Goal: Feedback & Contribution: Contribute content

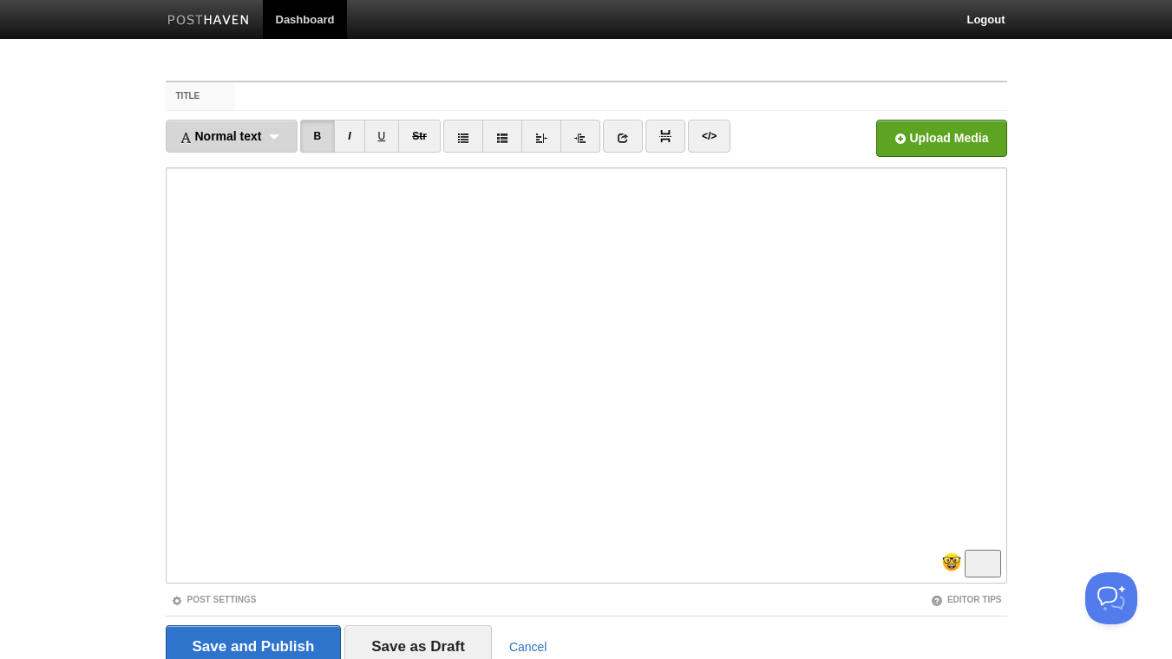
click at [279, 139] on div "Normal text Normal text Heading 1 Heading 2 Heading 3" at bounding box center [232, 136] width 132 height 33
click at [247, 174] on link "Normal text" at bounding box center [232, 174] width 130 height 26
click at [336, 141] on link "I" at bounding box center [333, 136] width 30 height 33
click at [684, 136] on link "</>" at bounding box center [693, 136] width 43 height 33
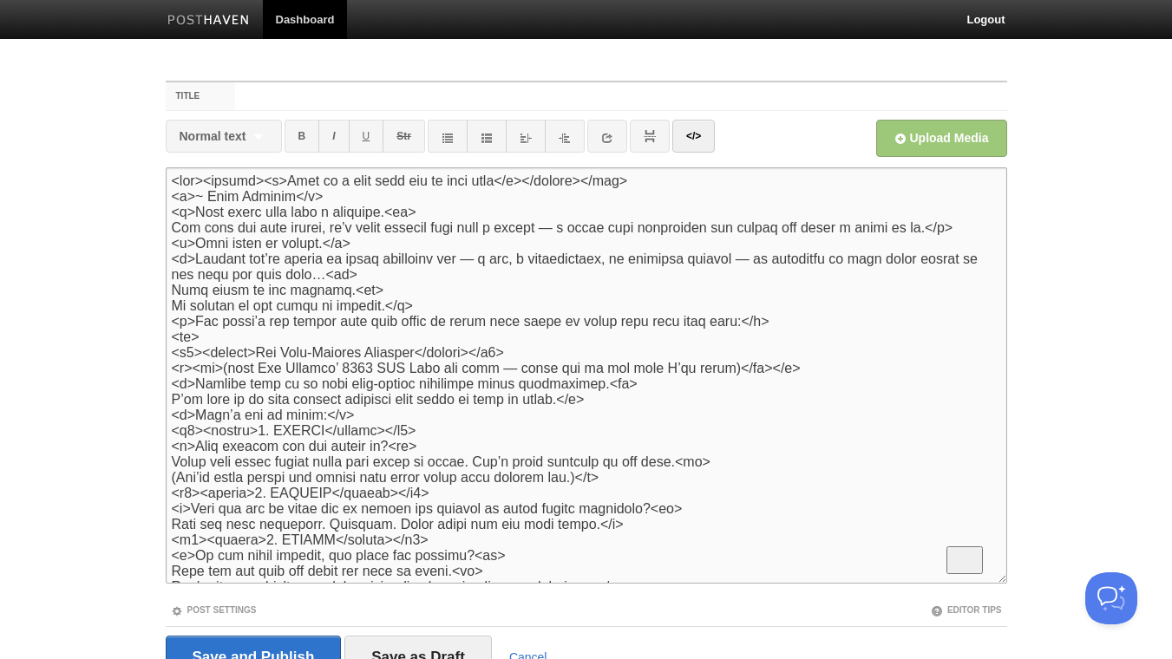
click at [174, 182] on textarea "To enrich screen reader interactions, please activate Accessibility in Grammarl…" at bounding box center [587, 375] width 842 height 416
drag, startPoint x: 246, startPoint y: 180, endPoint x: 139, endPoint y: 181, distance: 106.7
click at [166, 181] on textarea "To enrich screen reader interactions, please activate Accessibility in Grammarl…" at bounding box center [587, 375] width 842 height 416
click at [344, 201] on textarea "To enrich screen reader interactions, please activate Accessibility in Grammarl…" at bounding box center [587, 375] width 842 height 416
paste textarea "<blockquote>"
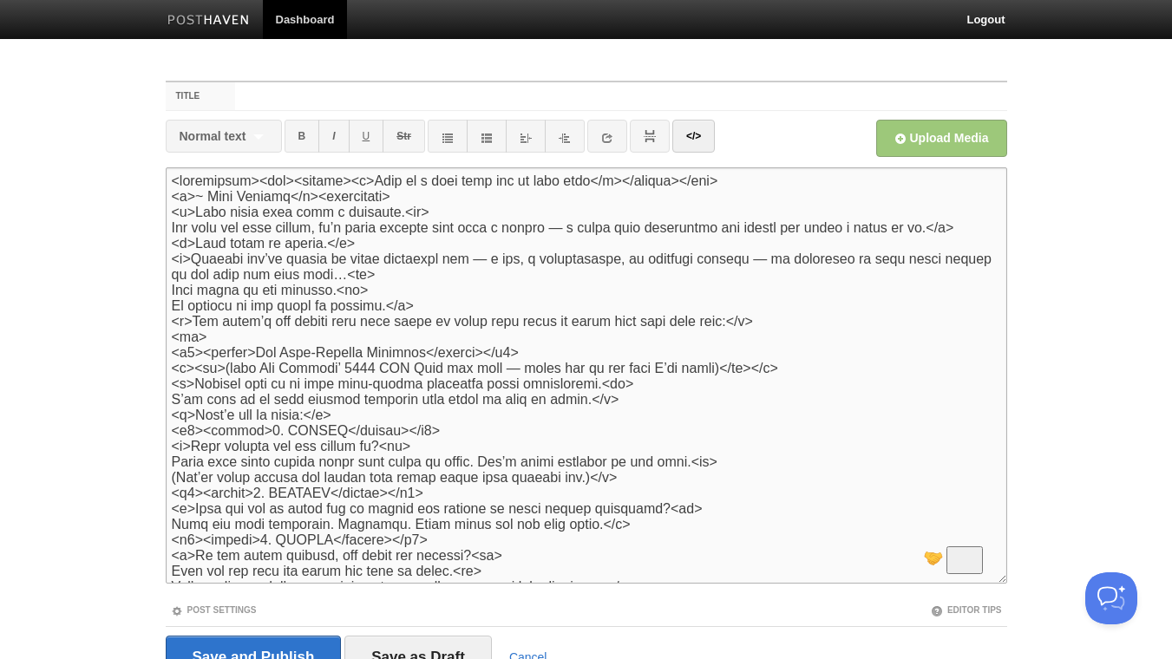
click at [326, 196] on textarea "To enrich screen reader interactions, please activate Accessibility in Grammarl…" at bounding box center [587, 375] width 842 height 416
click at [699, 125] on link "</>" at bounding box center [693, 136] width 43 height 33
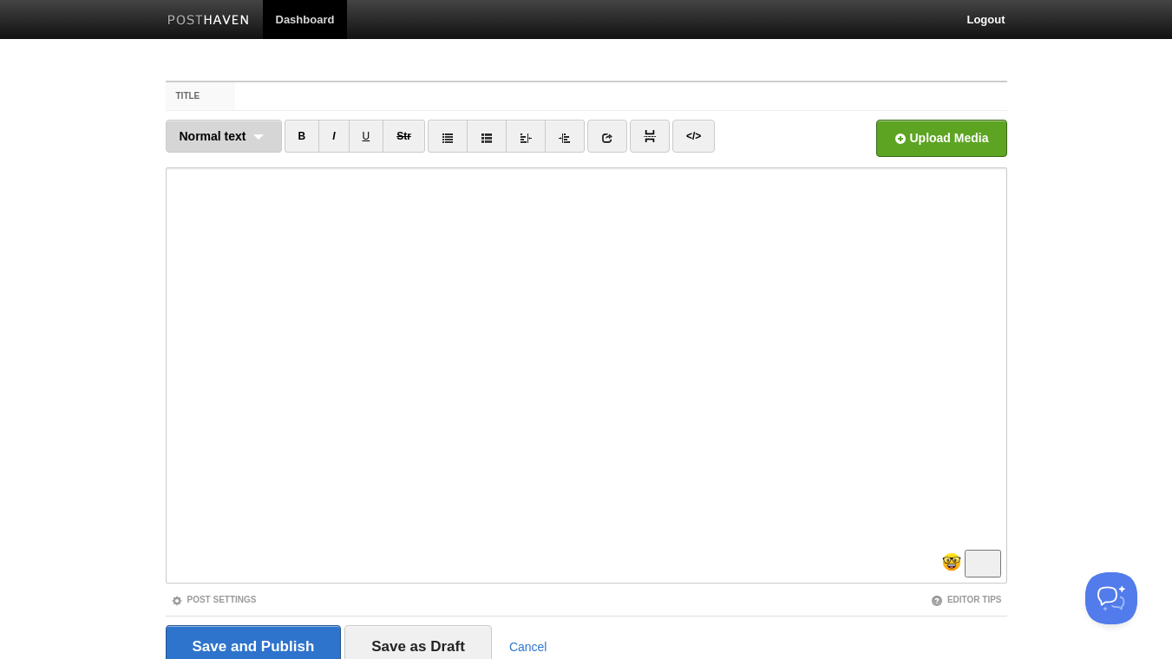
scroll to position [187, 0]
click at [698, 131] on link "</>" at bounding box center [693, 136] width 43 height 33
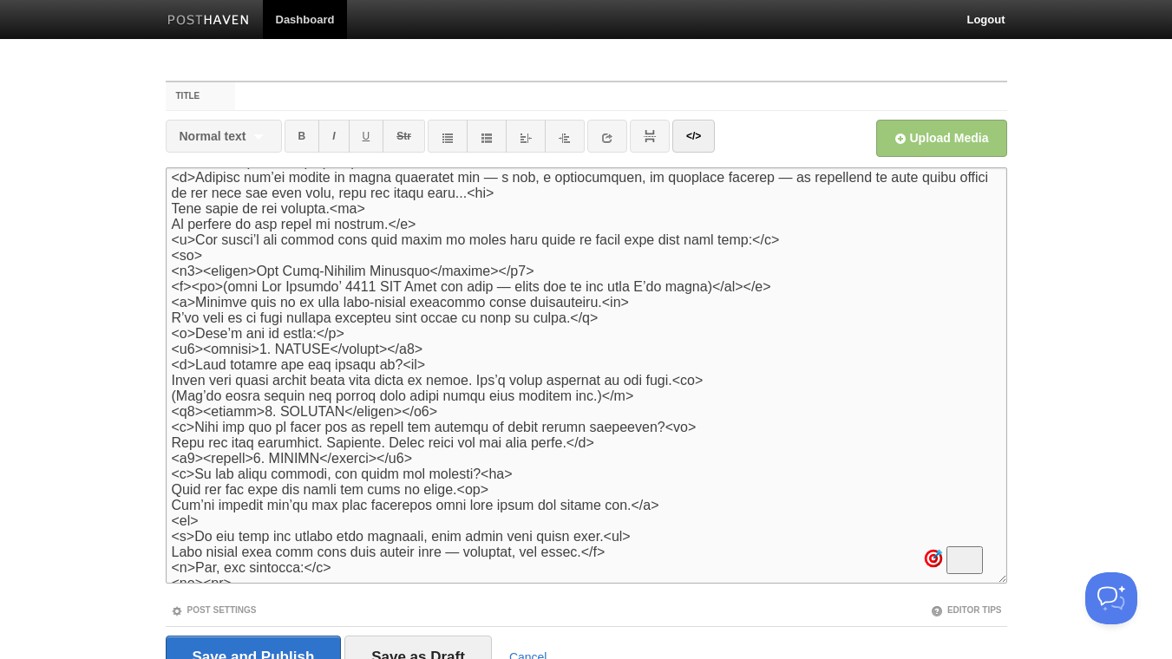
scroll to position [0, 0]
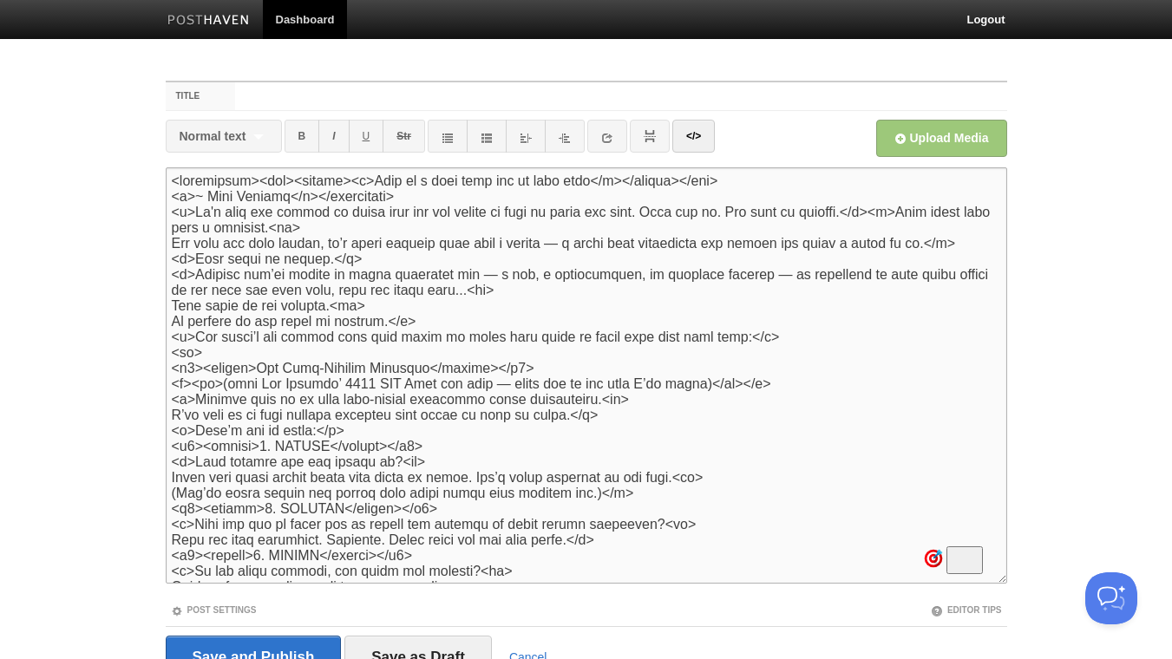
drag, startPoint x: 206, startPoint y: 361, endPoint x: 134, endPoint y: 365, distance: 72.1
click at [166, 365] on textarea "To enrich screen reader interactions, please activate Accessibility in Grammarl…" at bounding box center [587, 375] width 842 height 416
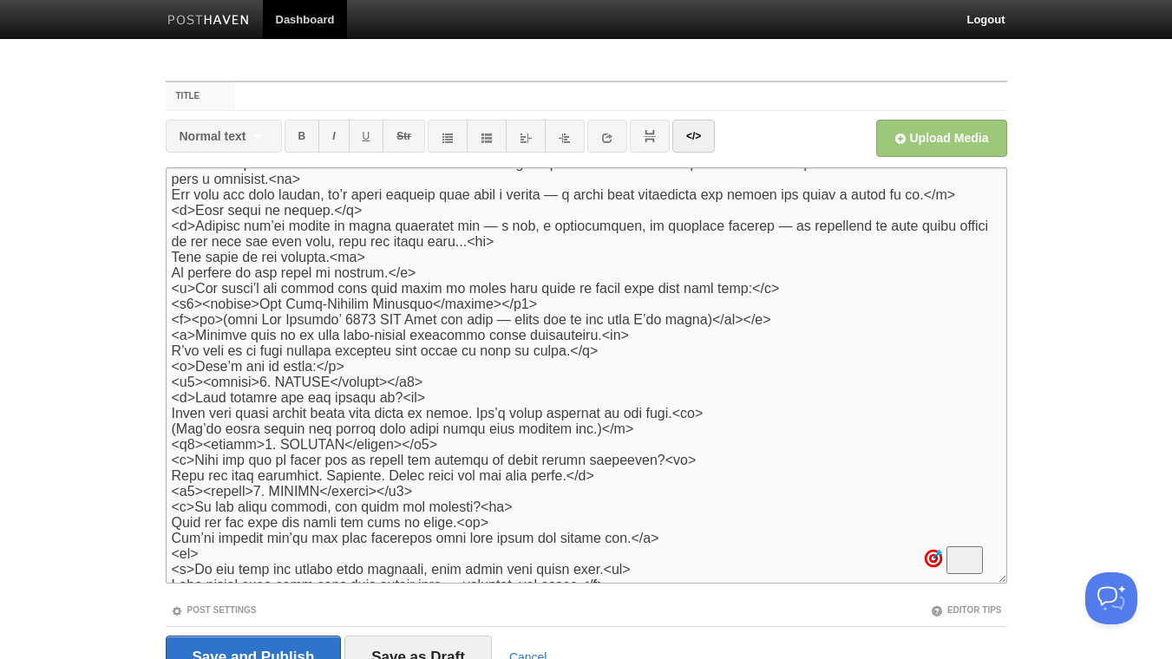
scroll to position [94, 0]
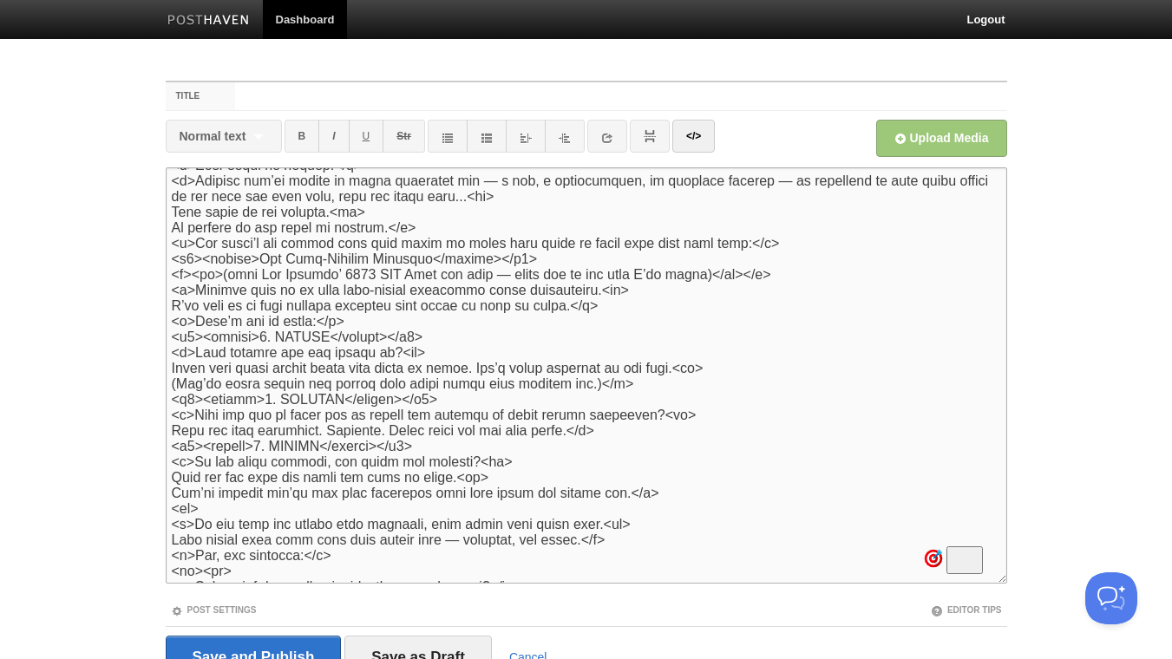
drag, startPoint x: 163, startPoint y: 531, endPoint x: 94, endPoint y: 538, distance: 69.7
click at [166, 538] on textarea "To enrich screen reader interactions, please activate Accessibility in Grammarl…" at bounding box center [587, 375] width 842 height 416
type textarea "<loremipsum><dol><sitame><c>Adip el s doei temp inc ut labo etdo</m></aliqua></…"
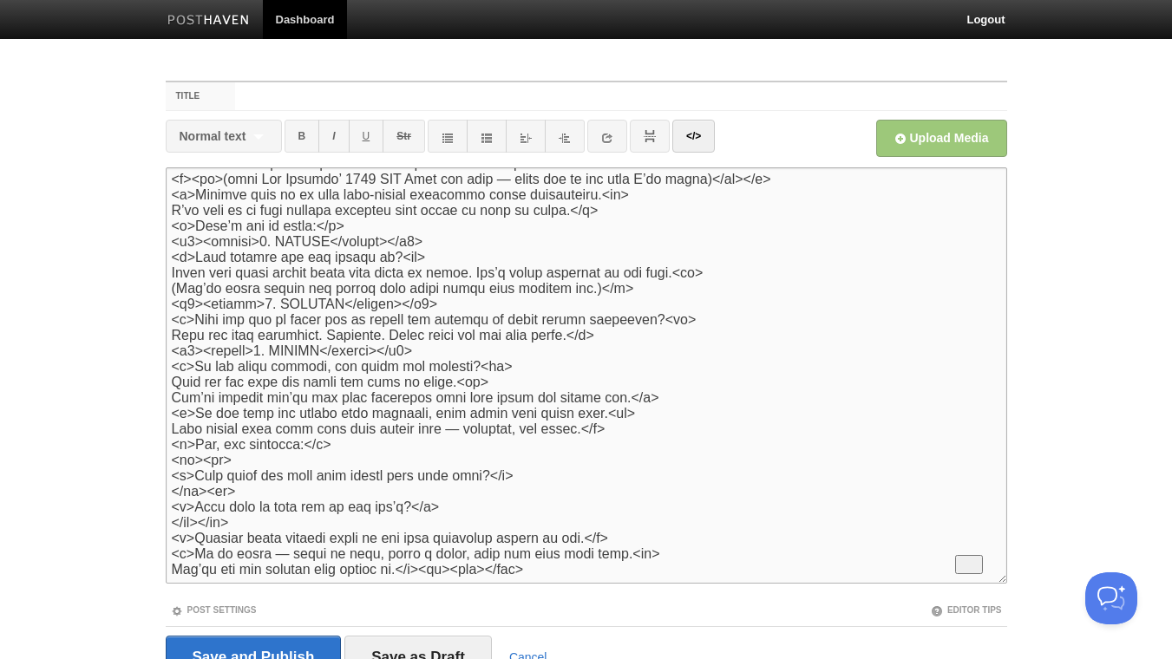
scroll to position [222, 0]
click at [695, 134] on link "</>" at bounding box center [693, 136] width 43 height 33
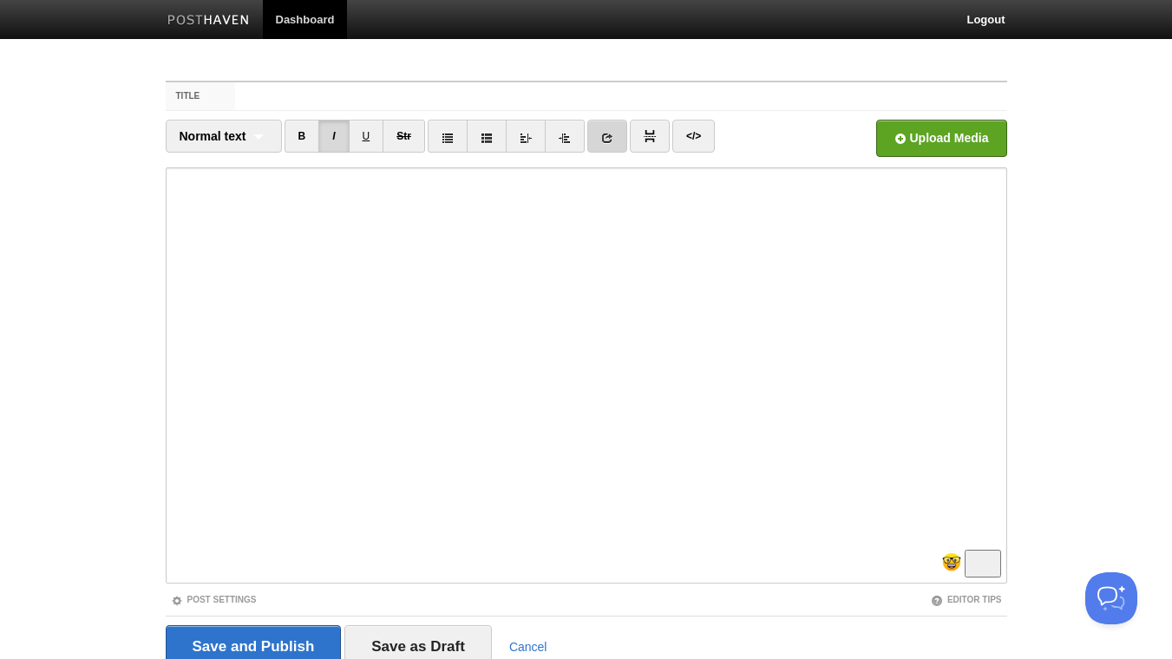
click at [606, 135] on icon at bounding box center [607, 138] width 12 height 12
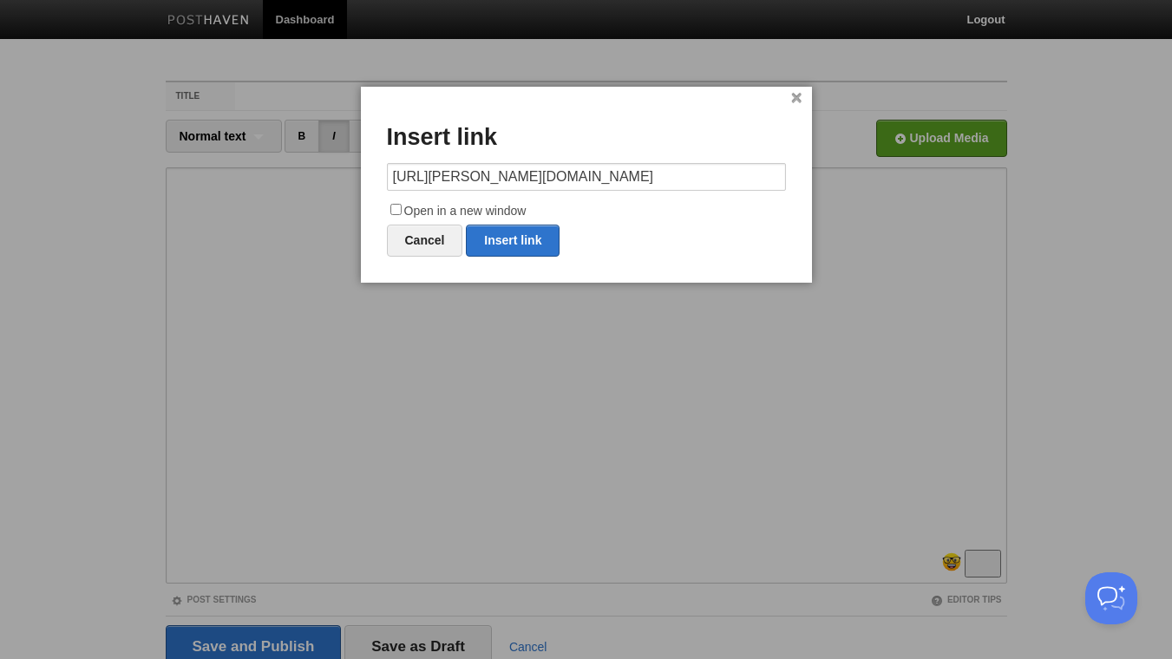
type input "[URL][PERSON_NAME][DOMAIN_NAME]"
drag, startPoint x: 397, startPoint y: 208, endPoint x: 468, endPoint y: 221, distance: 72.3
click at [405, 208] on label "Open in a new window" at bounding box center [586, 211] width 399 height 21
click at [402, 208] on input "Open in a new window" at bounding box center [395, 209] width 11 height 11
checkbox input "true"
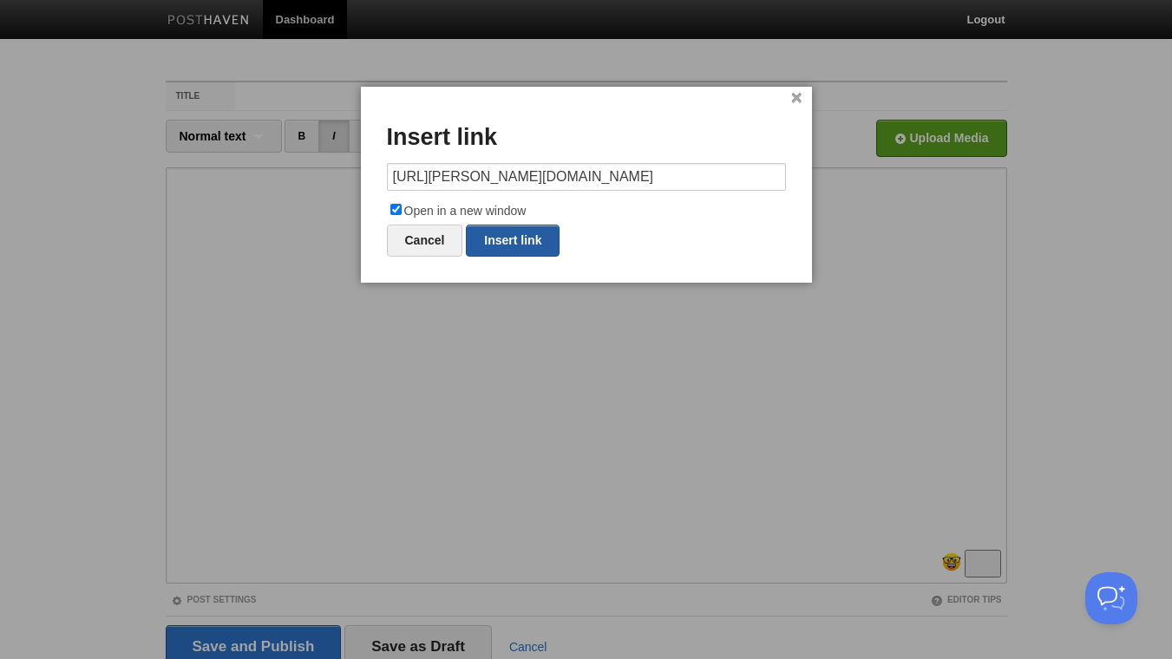
click at [508, 236] on link "Insert link" at bounding box center [513, 241] width 94 height 32
type input "https://"
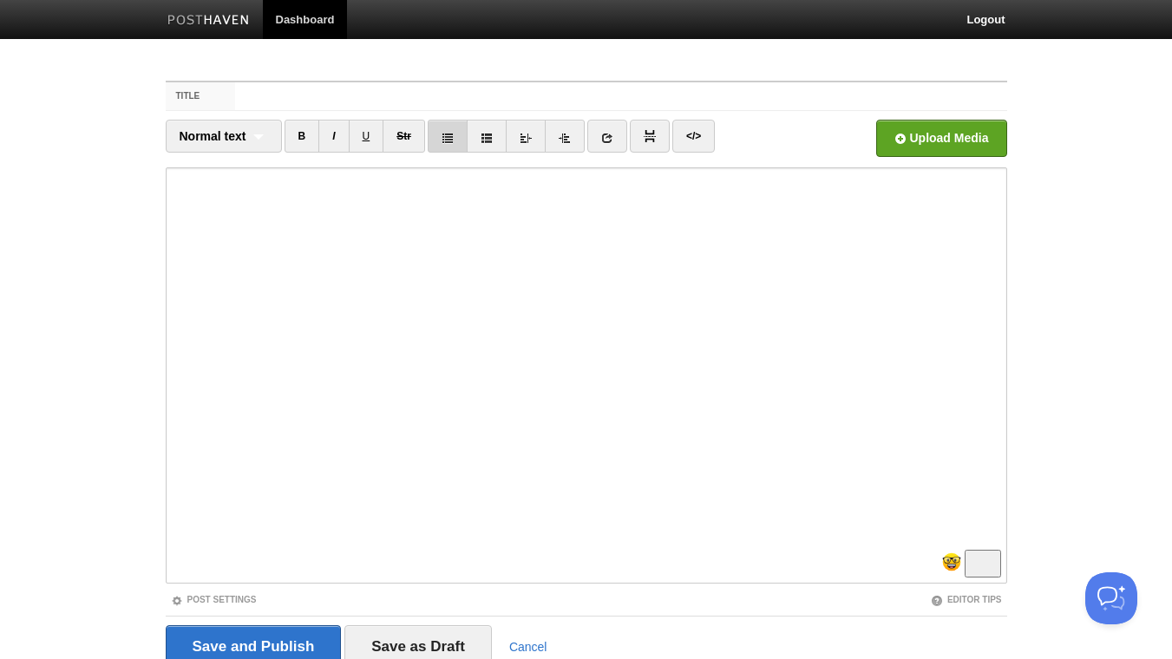
scroll to position [375, 0]
click at [335, 138] on link "I" at bounding box center [333, 136] width 30 height 33
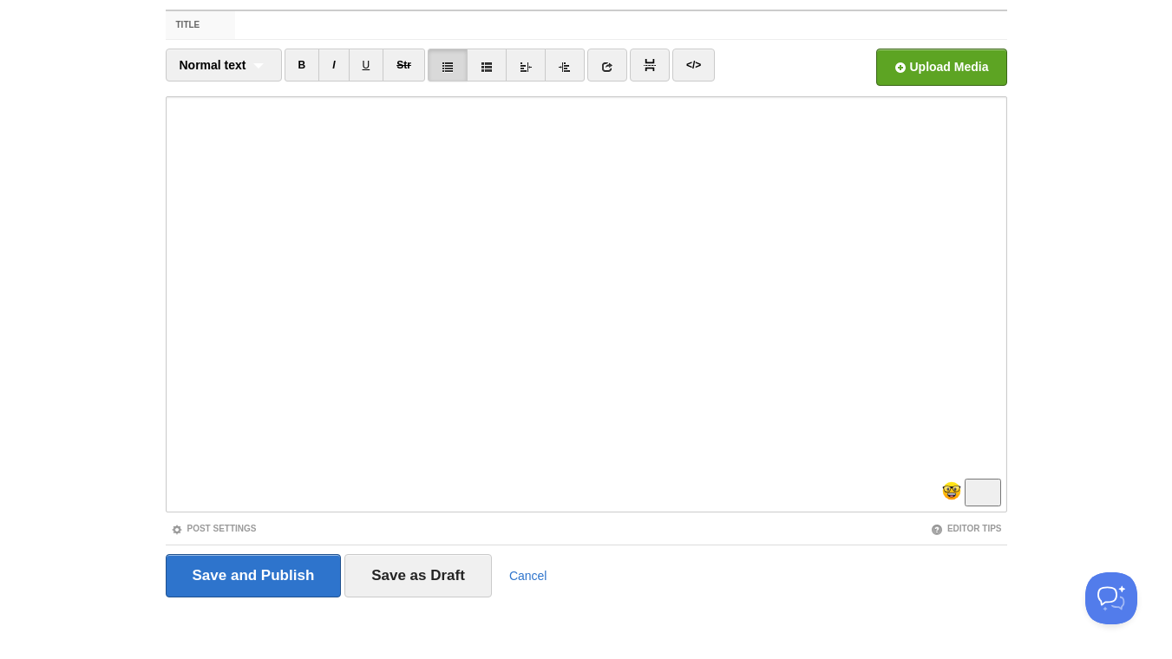
scroll to position [558, 0]
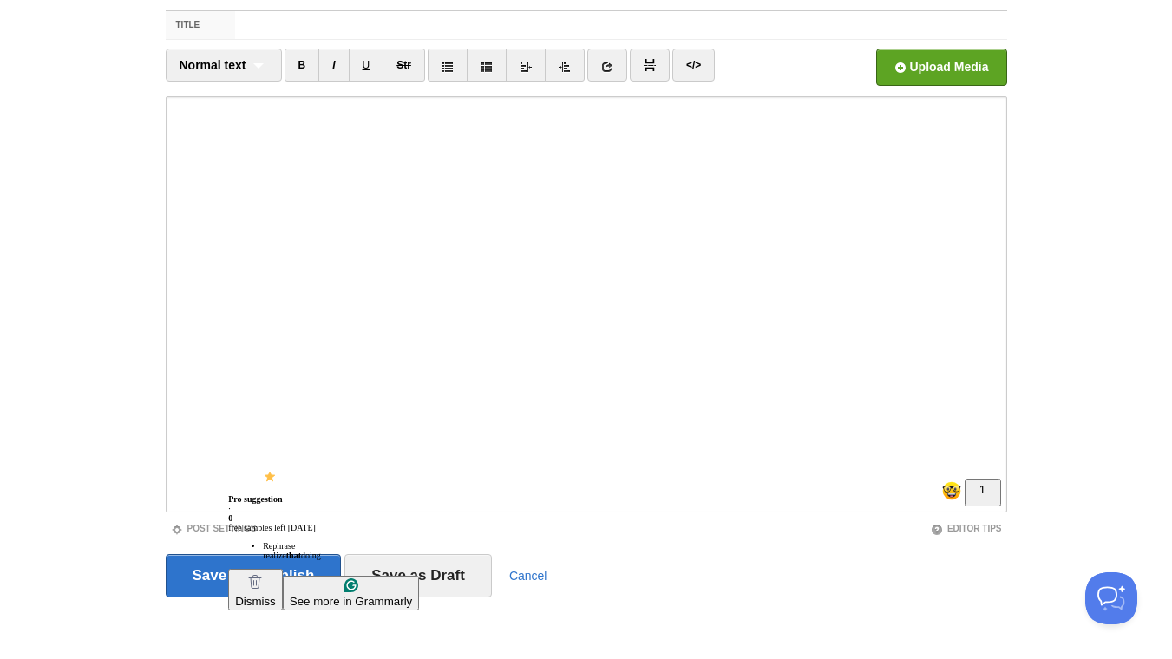
click at [322, 527] on html "Dashboard Logout Your Sites Daily Thought for Change Create a new site Edit you…" at bounding box center [586, 296] width 1172 height 734
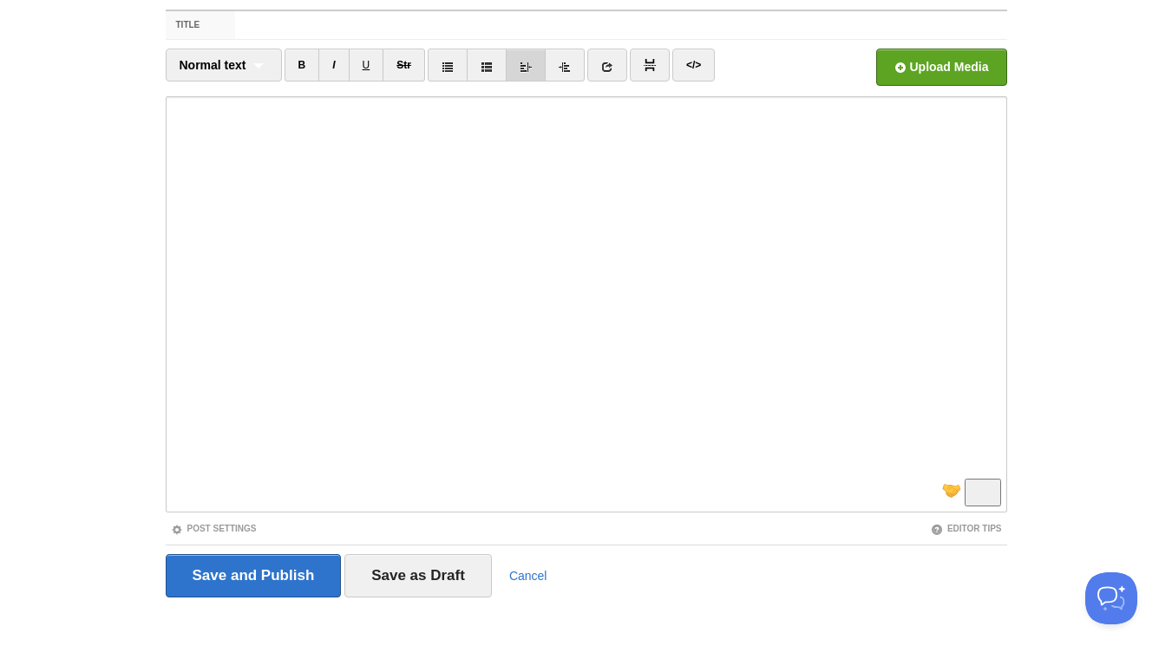
scroll to position [679, 0]
click at [936, 69] on input "Open in a new window" at bounding box center [417, 72] width 1313 height 88
click at [341, 29] on input "Title" at bounding box center [620, 25] width 771 height 28
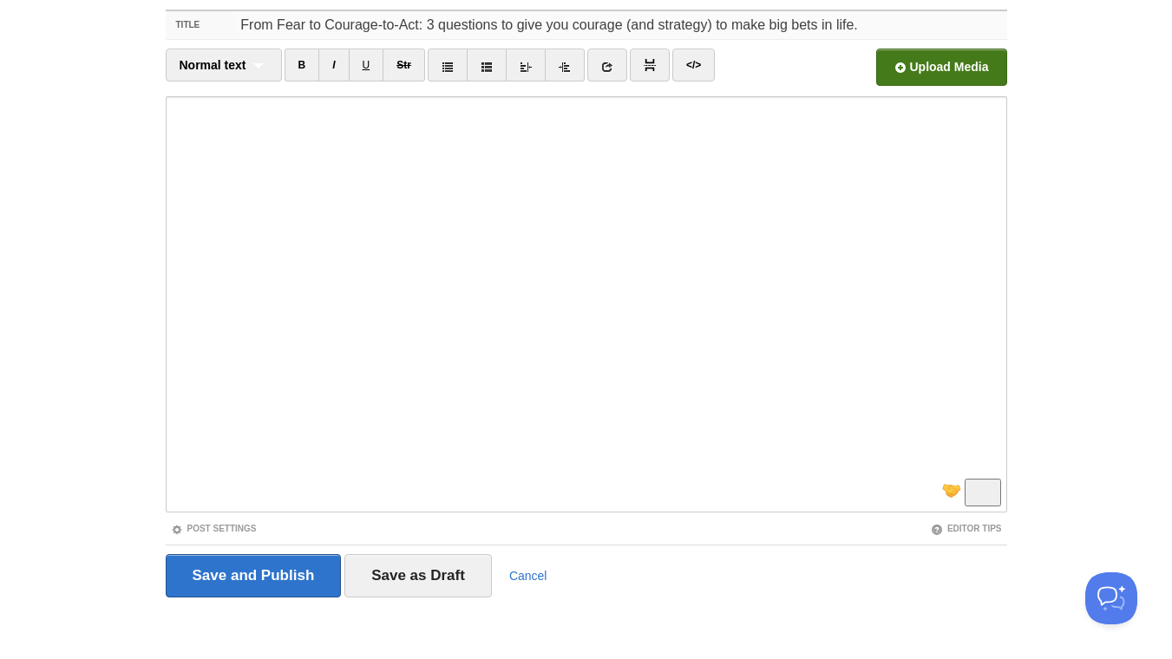
scroll to position [740, 0]
type input "From Fear to Courage-to-Act: 3 questions to give you courage (and strategy) to …"
click at [267, 578] on input "Save and Publish" at bounding box center [254, 575] width 176 height 43
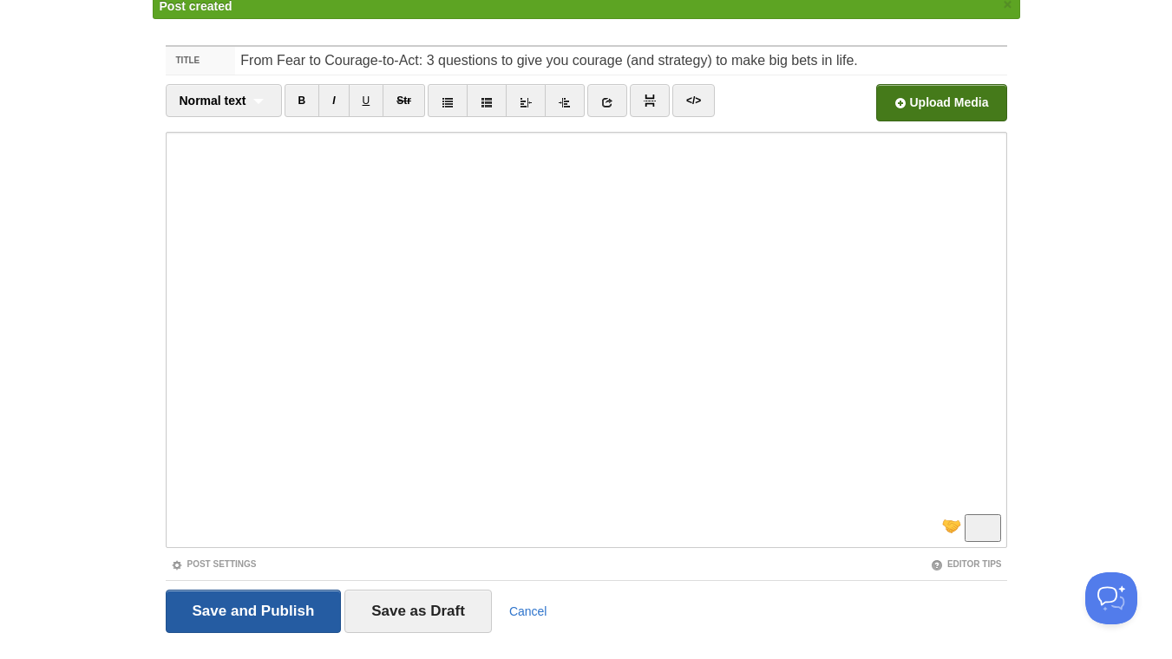
scroll to position [65, 0]
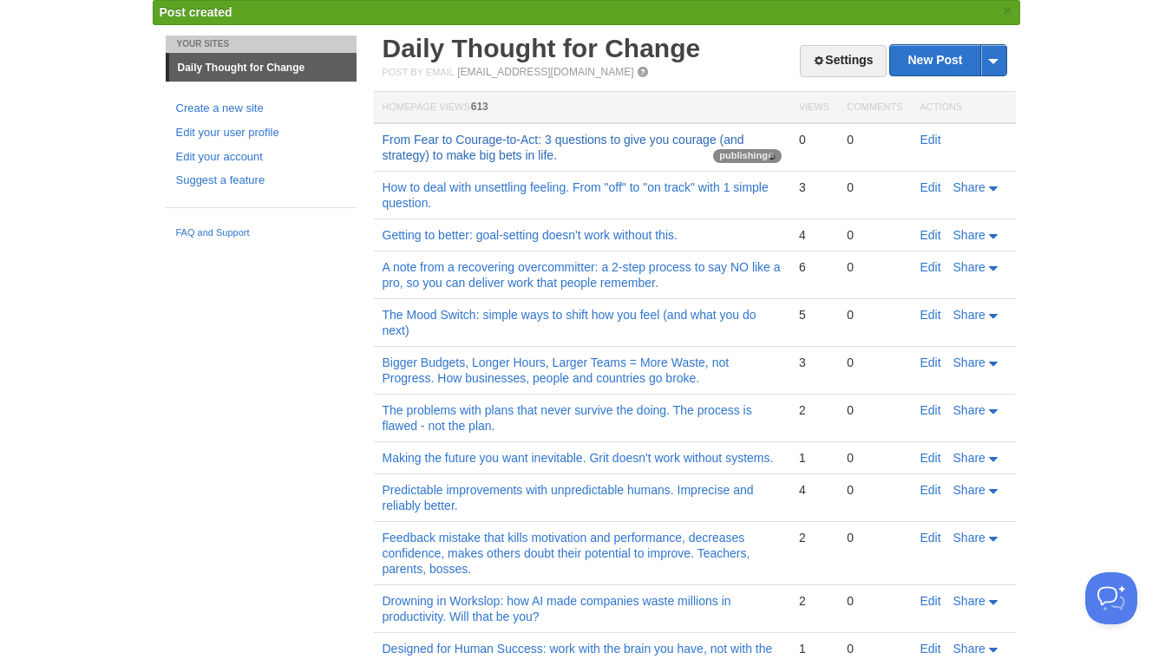
click at [540, 158] on link "From Fear to Courage-to-Act: 3 questions to give you courage (and strategy) to …" at bounding box center [564, 147] width 362 height 29
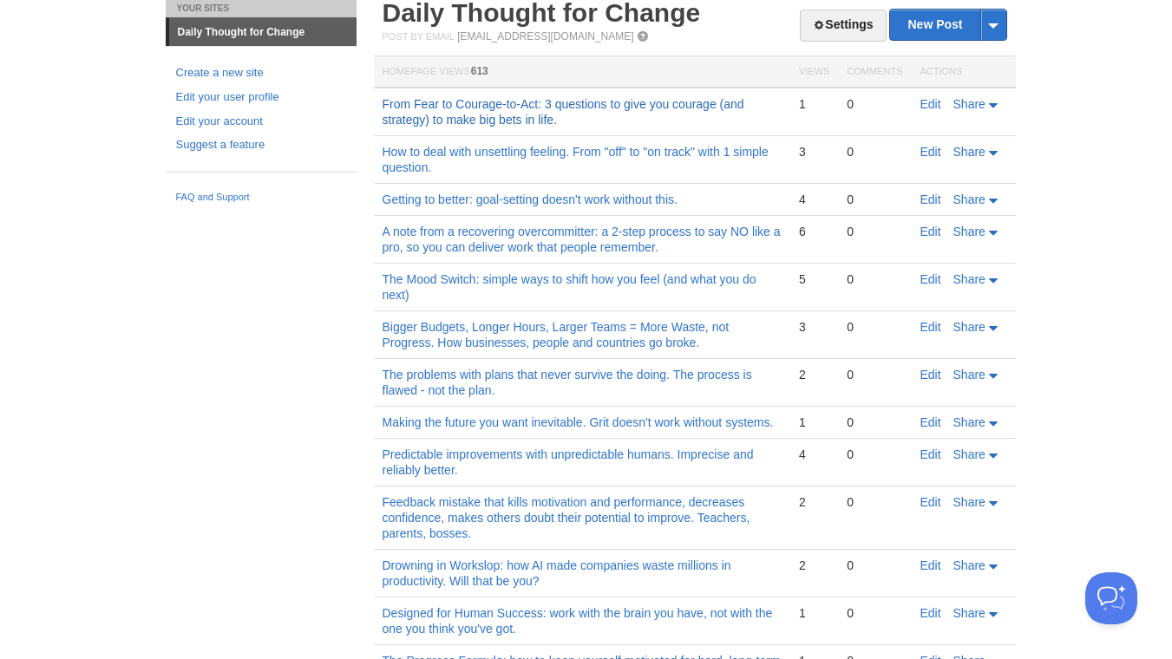
click at [533, 119] on link "From Fear to Courage-to-Act: 3 questions to give you courage (and strategy) to …" at bounding box center [564, 111] width 362 height 29
